Goal: Register for event/course

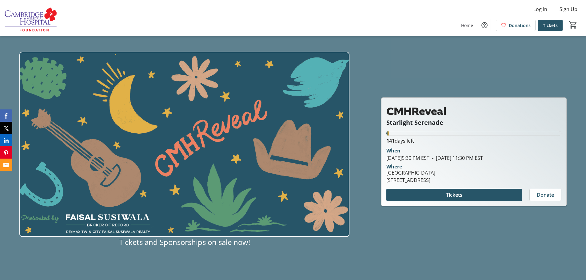
click at [193, 247] on span "Tickets and Sponsorships on sale now!" at bounding box center [184, 242] width 131 height 10
click at [238, 250] on div "Tickets and Sponsorships on sale now!" at bounding box center [184, 149] width 330 height 227
click at [228, 166] on img at bounding box center [184, 145] width 330 height 186
click at [197, 192] on img at bounding box center [184, 145] width 330 height 186
